Goal: Information Seeking & Learning: Learn about a topic

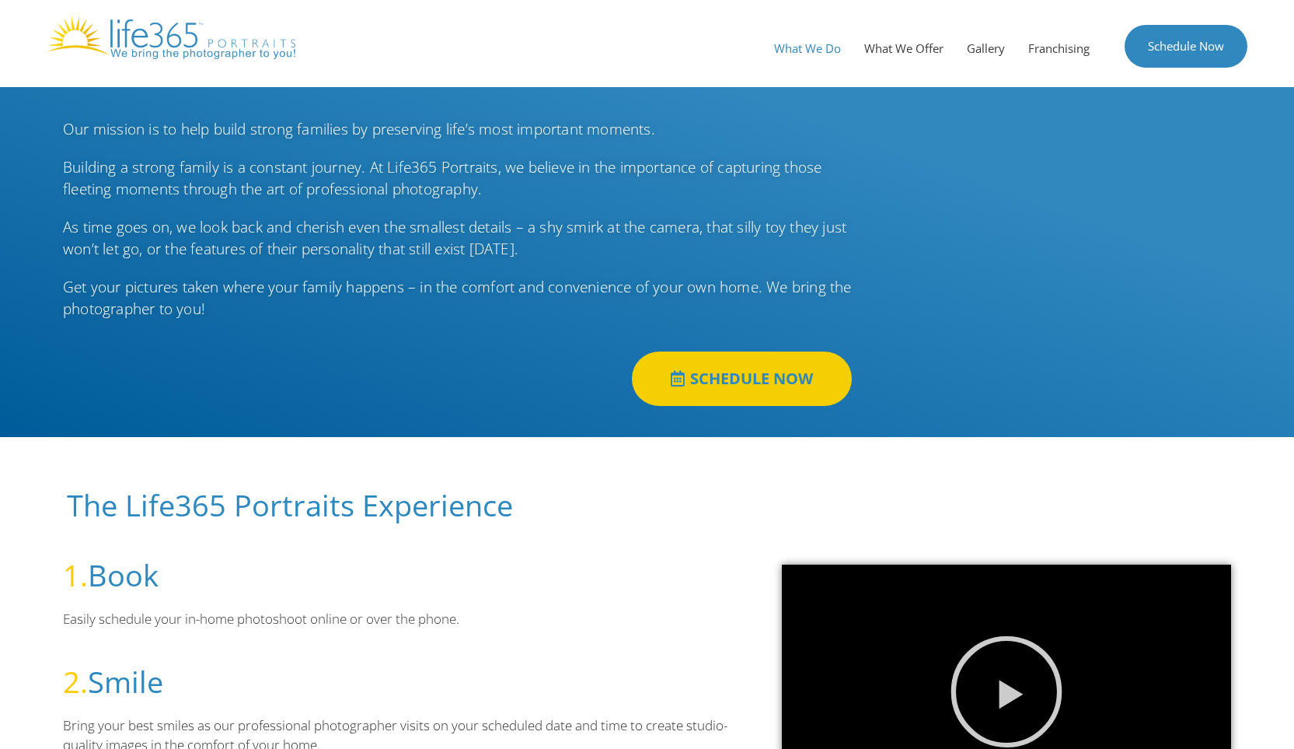
click at [798, 48] on link "What We Do" at bounding box center [808, 48] width 90 height 47
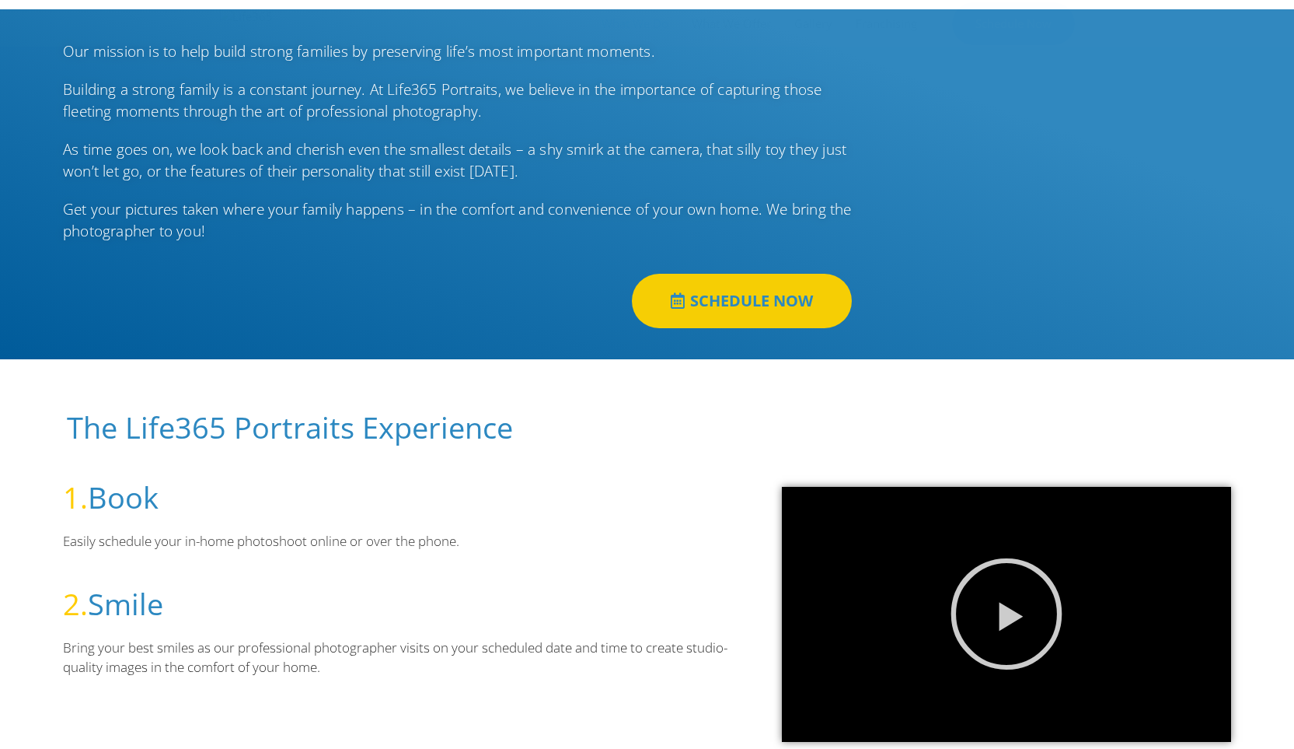
scroll to position [155, 0]
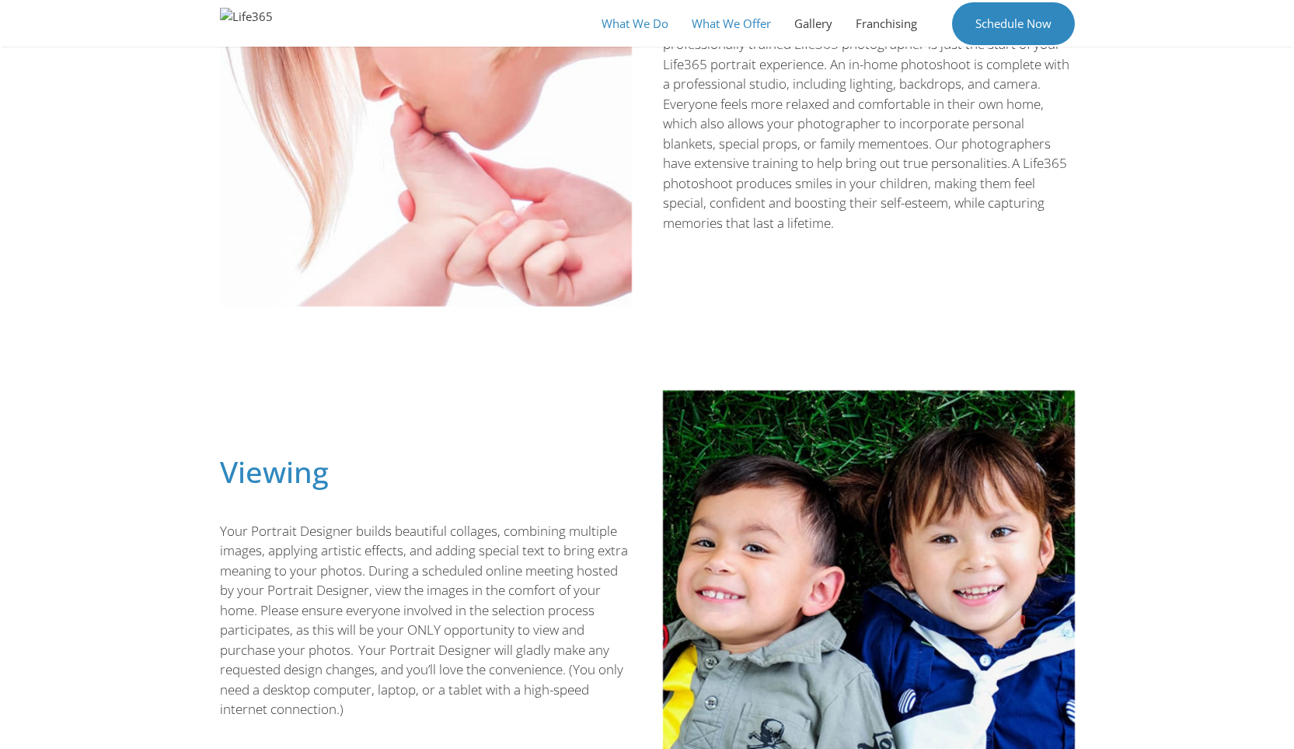
scroll to position [261, 0]
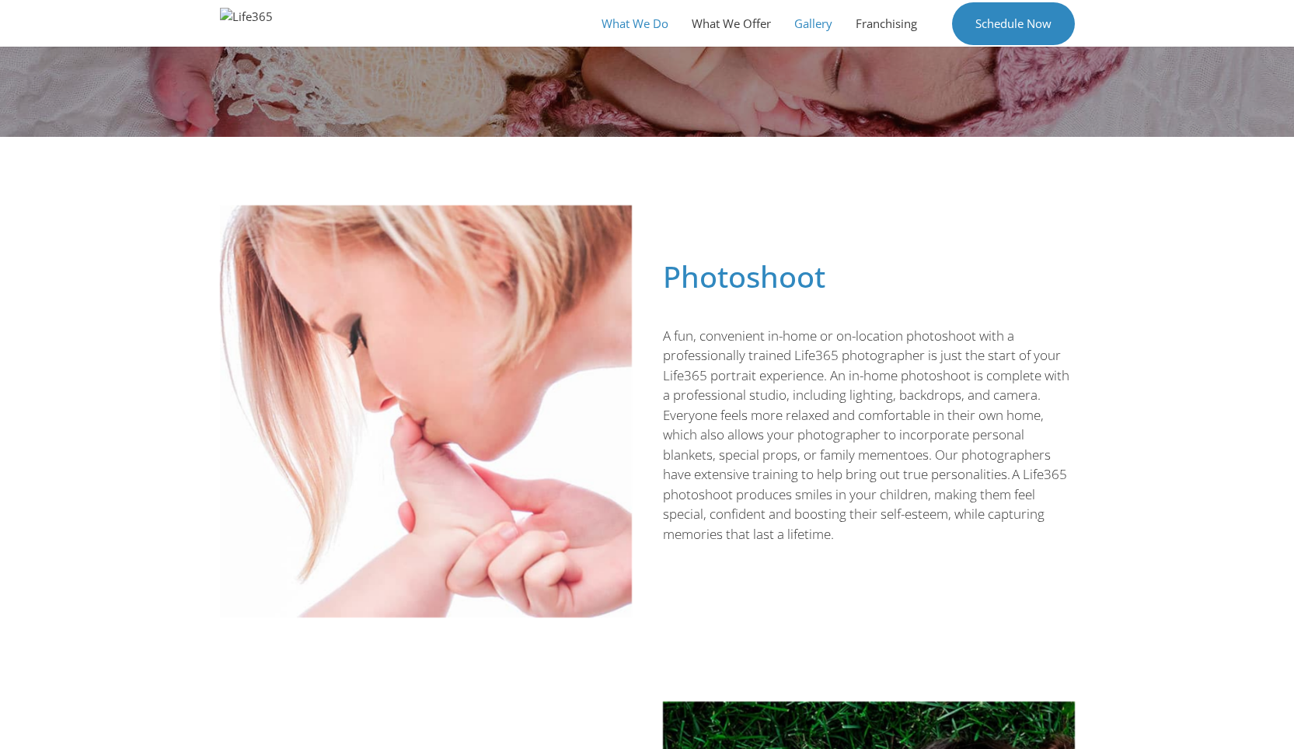
click at [819, 23] on link "Gallery" at bounding box center [813, 23] width 61 height 47
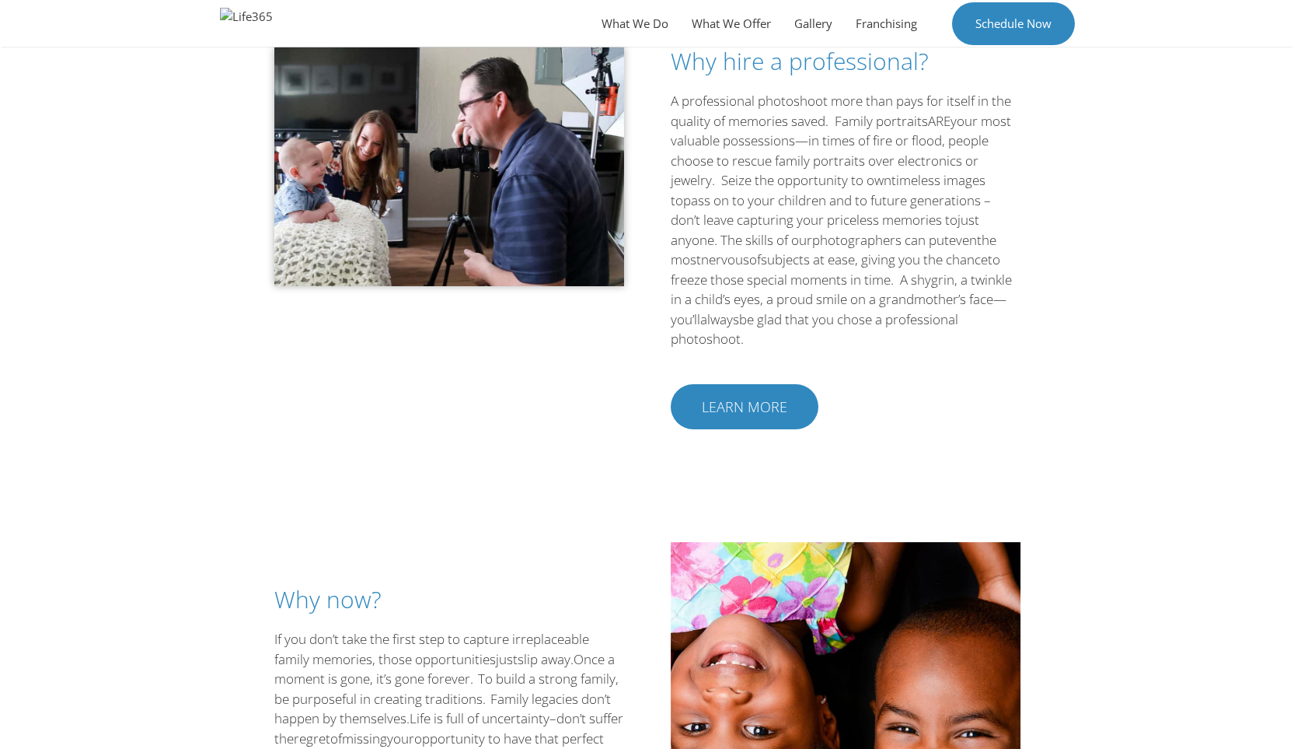
scroll to position [1632, 0]
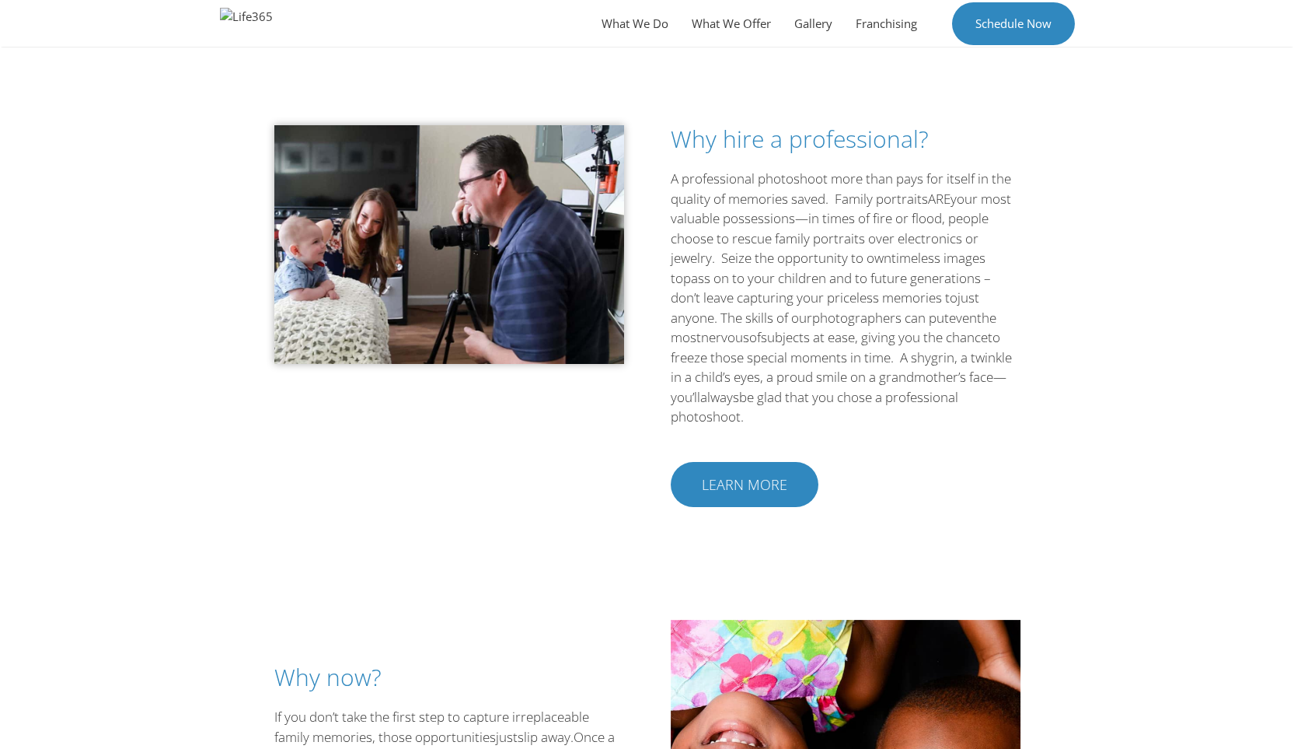
click at [731, 482] on span "LEARN MORE" at bounding box center [745, 484] width 86 height 14
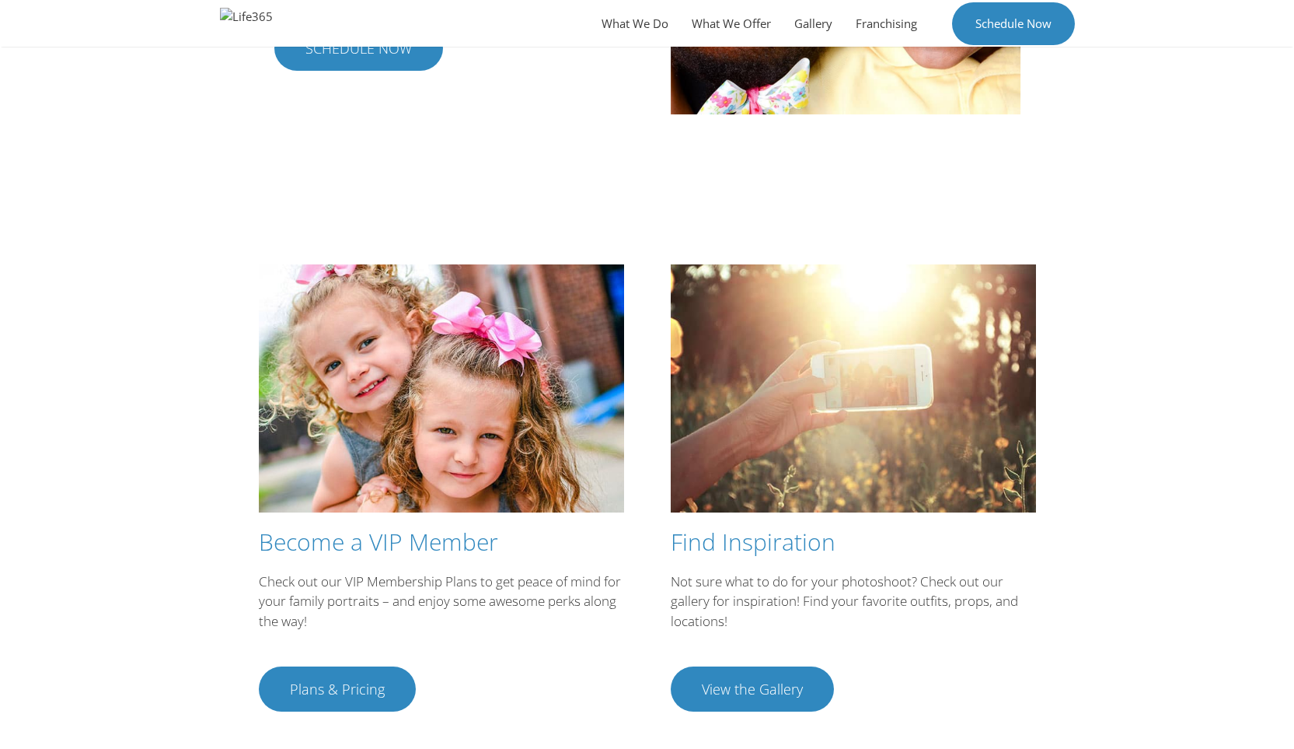
scroll to position [2592, 0]
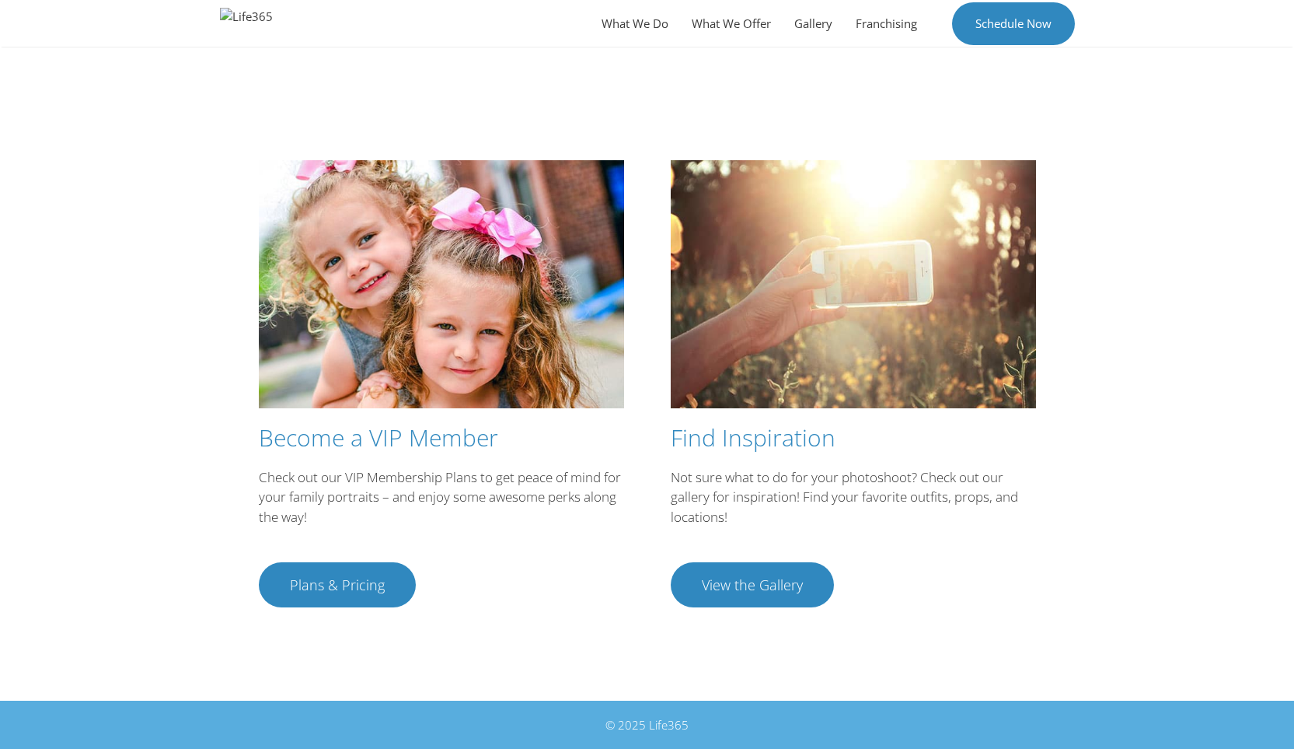
click at [324, 579] on span "Plans & Pricing" at bounding box center [337, 585] width 95 height 14
click at [745, 580] on span "View the Gallery" at bounding box center [752, 585] width 101 height 14
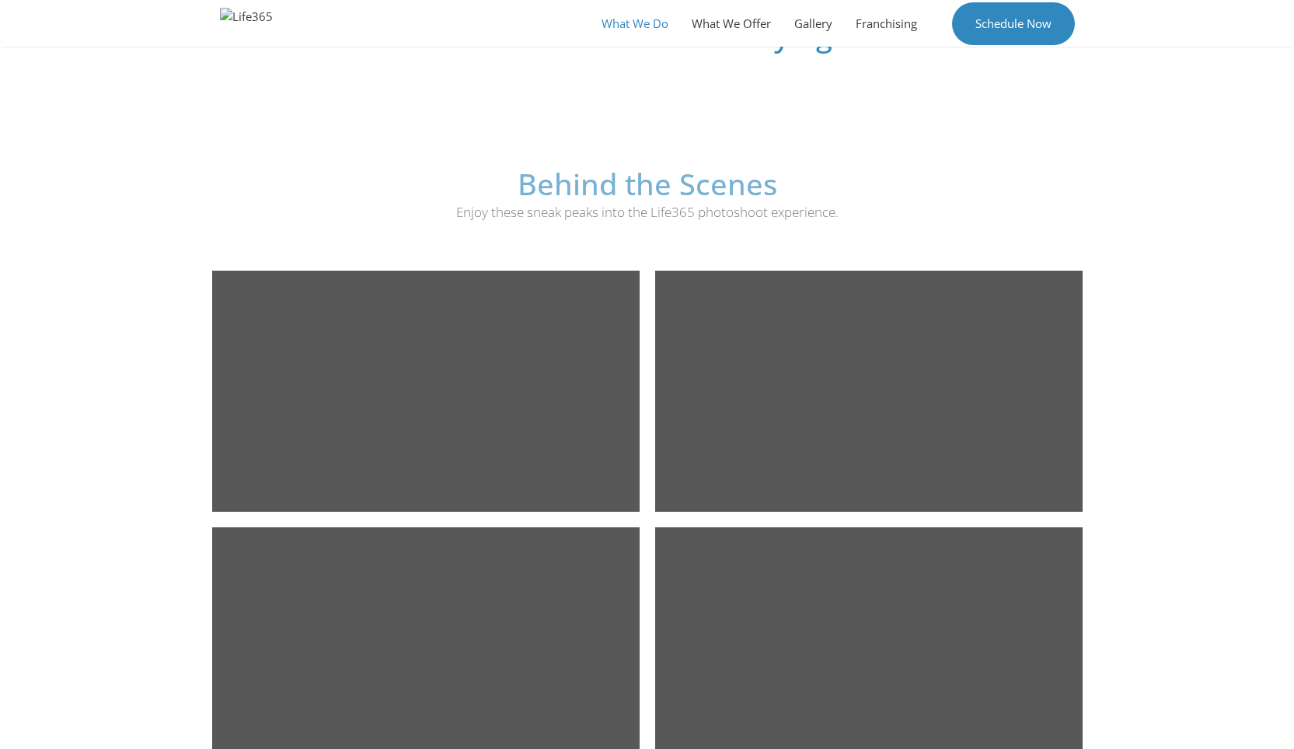
scroll to position [2049, 0]
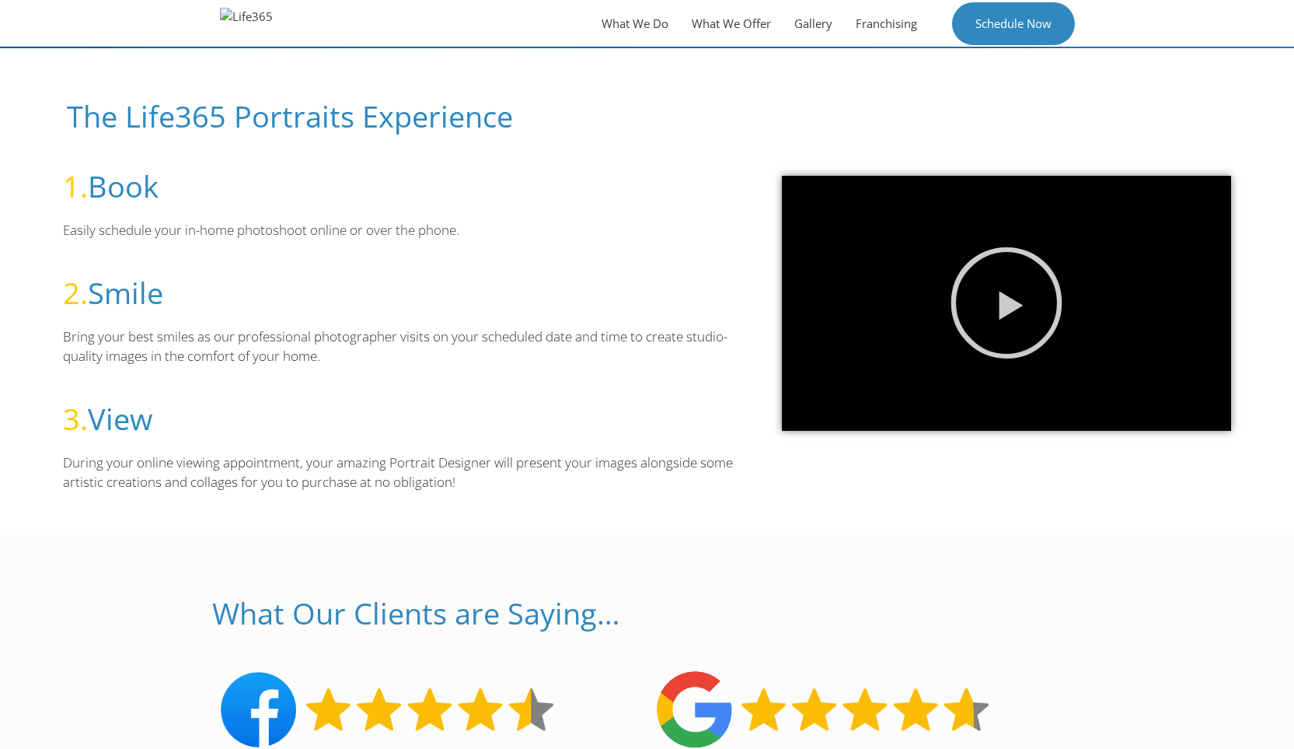
scroll to position [622, 0]
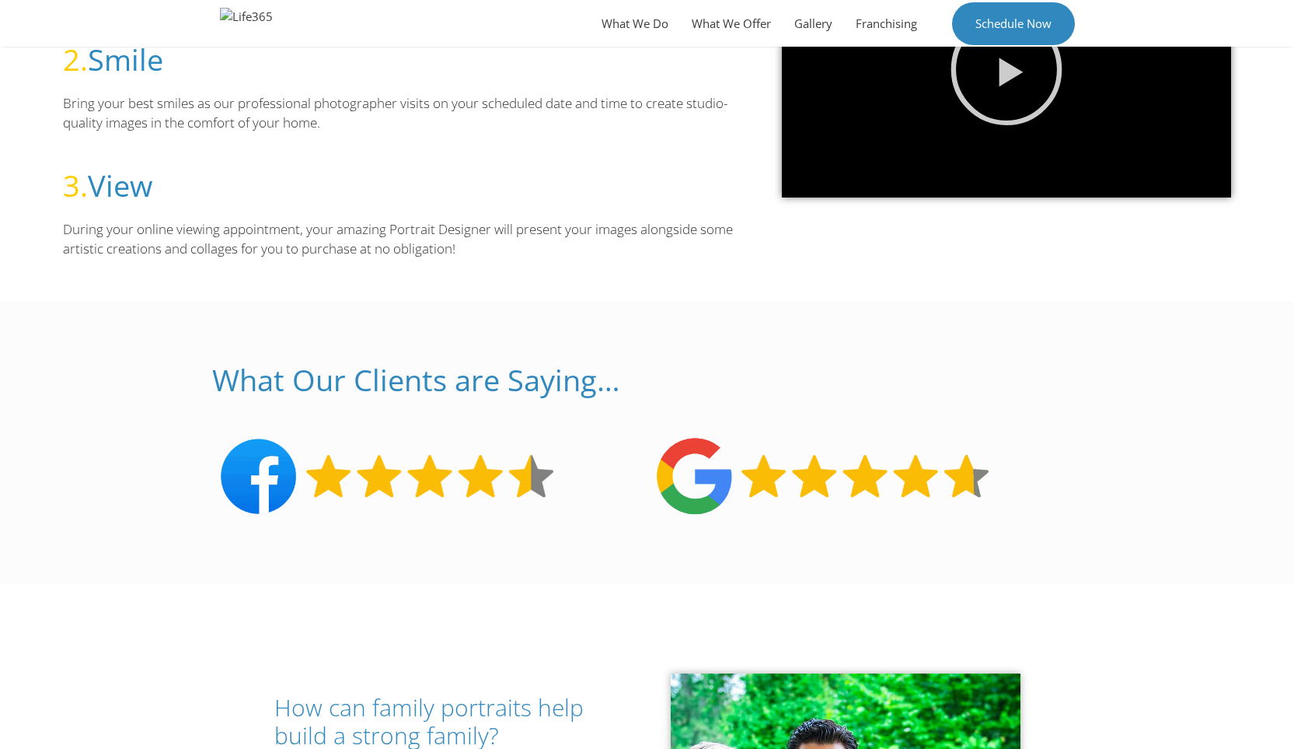
click at [689, 480] on img at bounding box center [823, 476] width 336 height 79
